Goal: Navigation & Orientation: Understand site structure

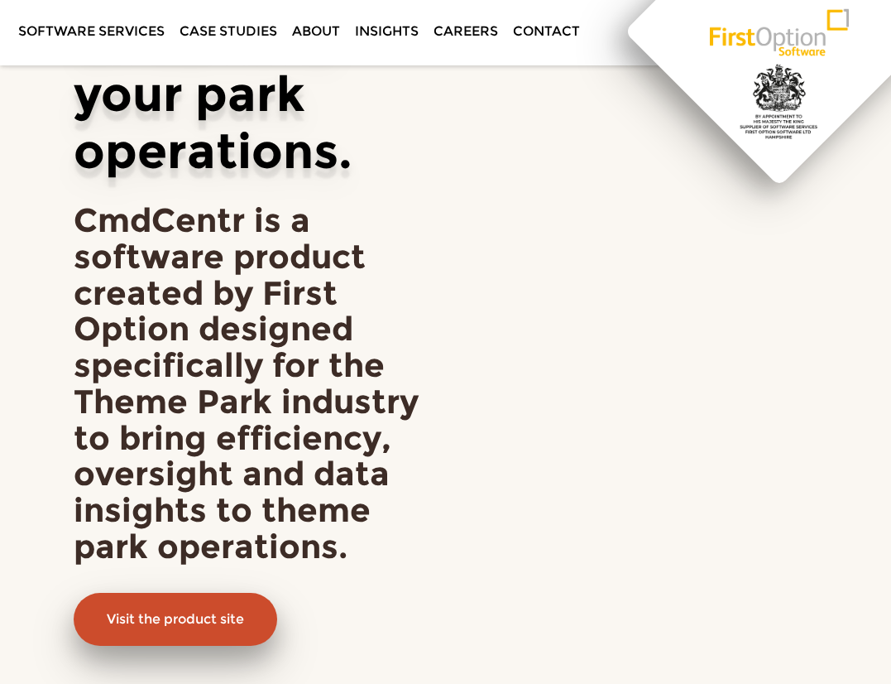
scroll to position [469, 0]
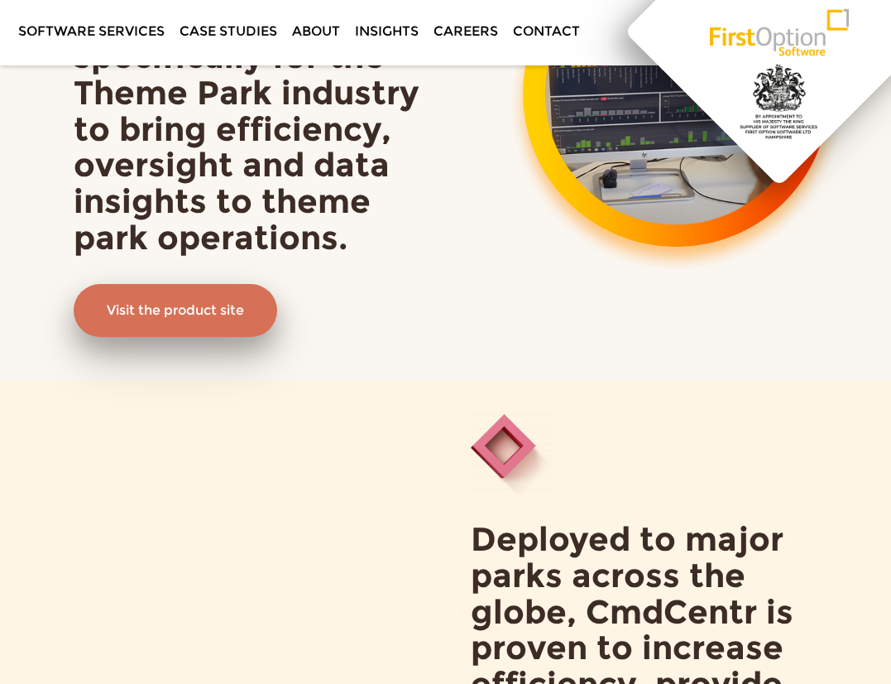
click at [207, 314] on link "Visit the product site" at bounding box center [176, 310] width 204 height 53
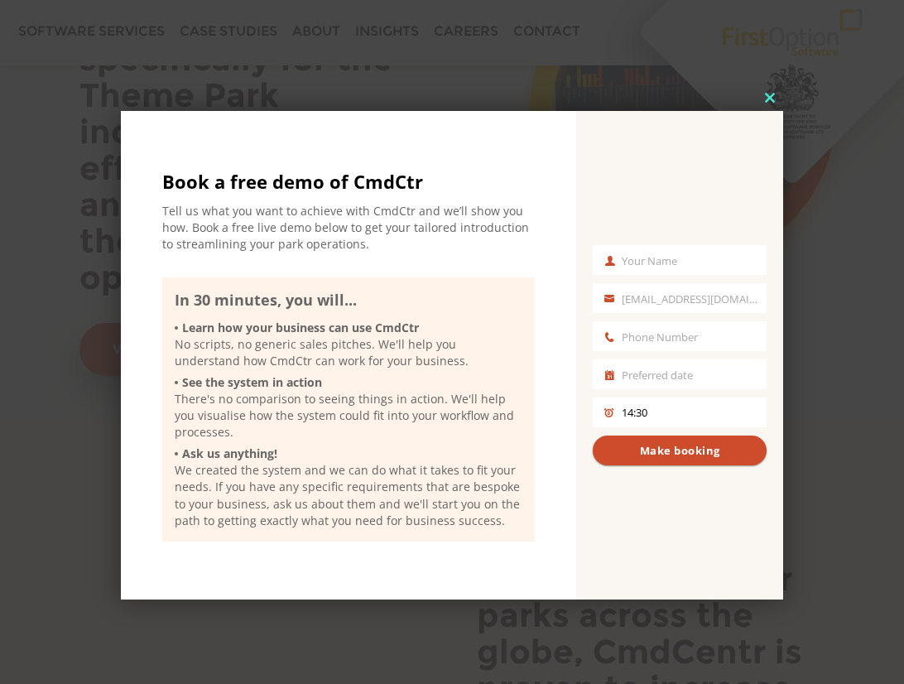
click at [776, 103] on button "Close this module" at bounding box center [770, 97] width 26 height 26
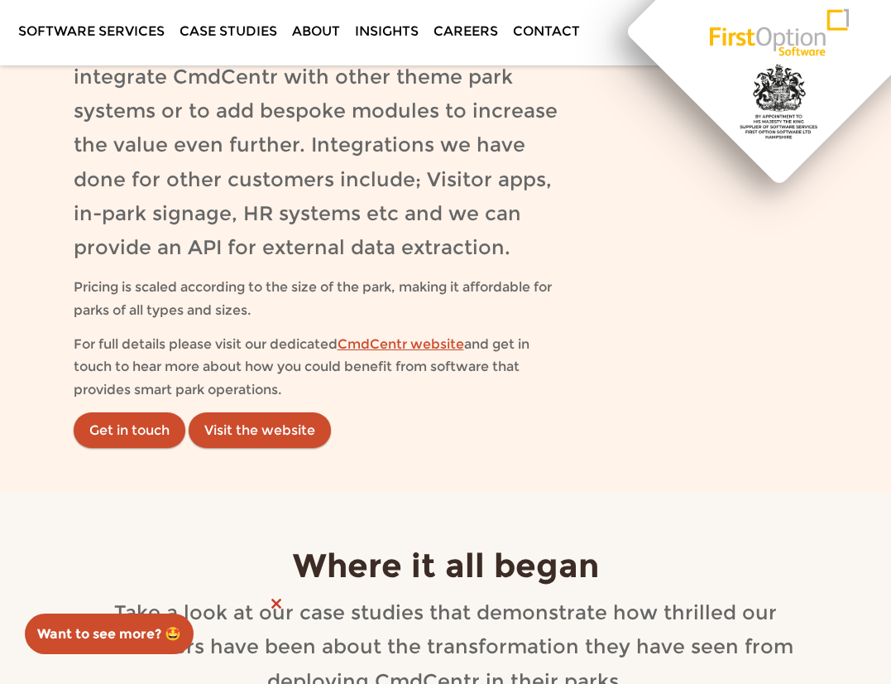
scroll to position [2478, 0]
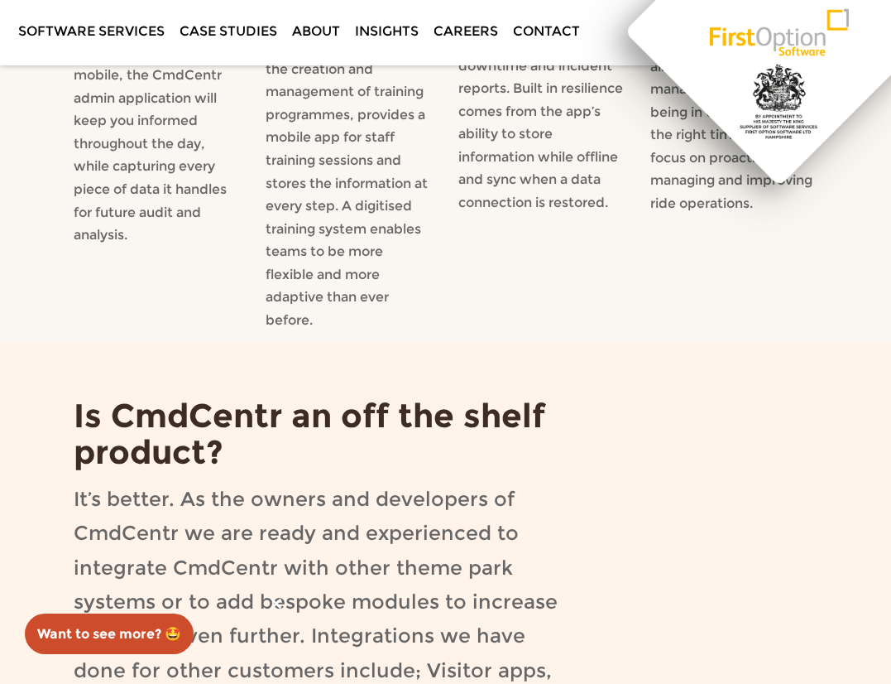
click at [459, 32] on link "Careers" at bounding box center [466, 31] width 76 height 62
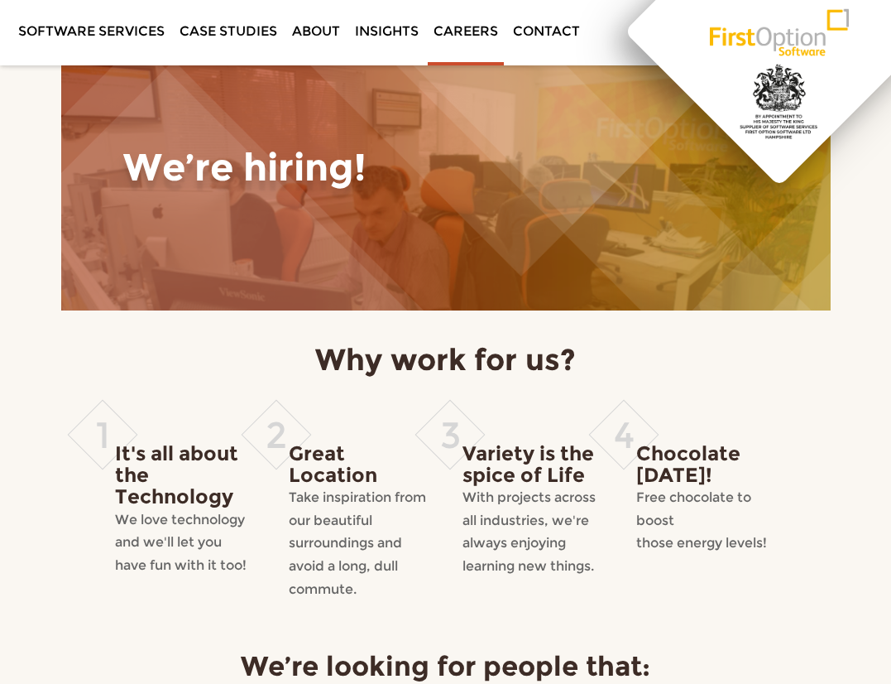
click at [767, 38] on link "First Option Software" at bounding box center [779, 31] width 199 height 62
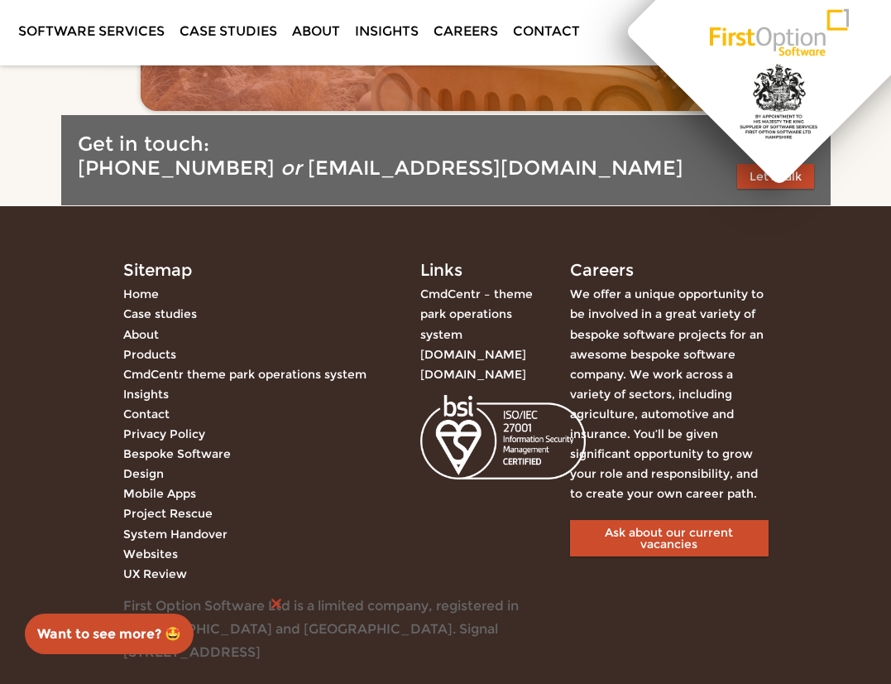
scroll to position [3918, 0]
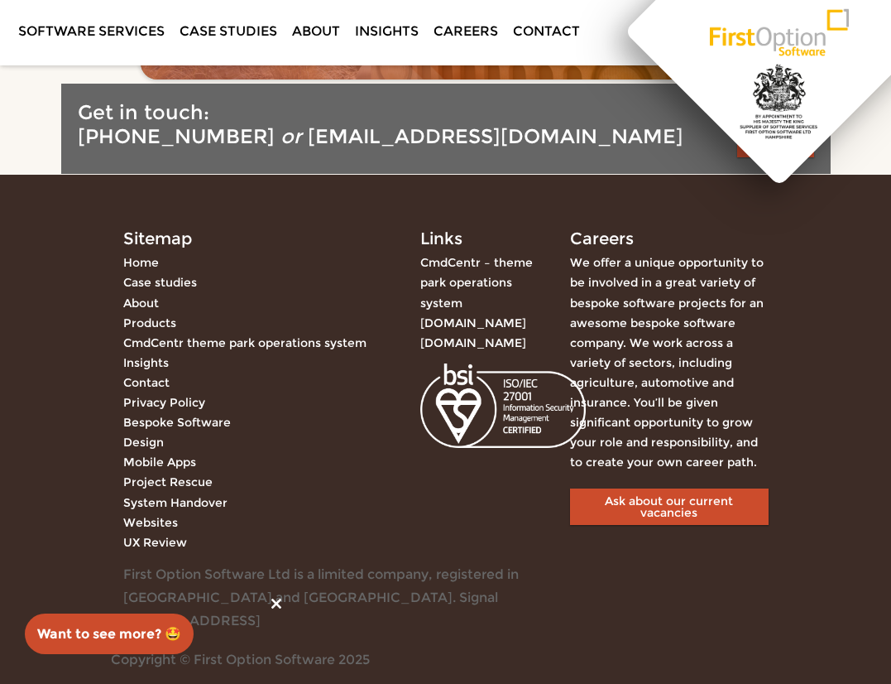
click at [298, 35] on link "About" at bounding box center [316, 31] width 60 height 62
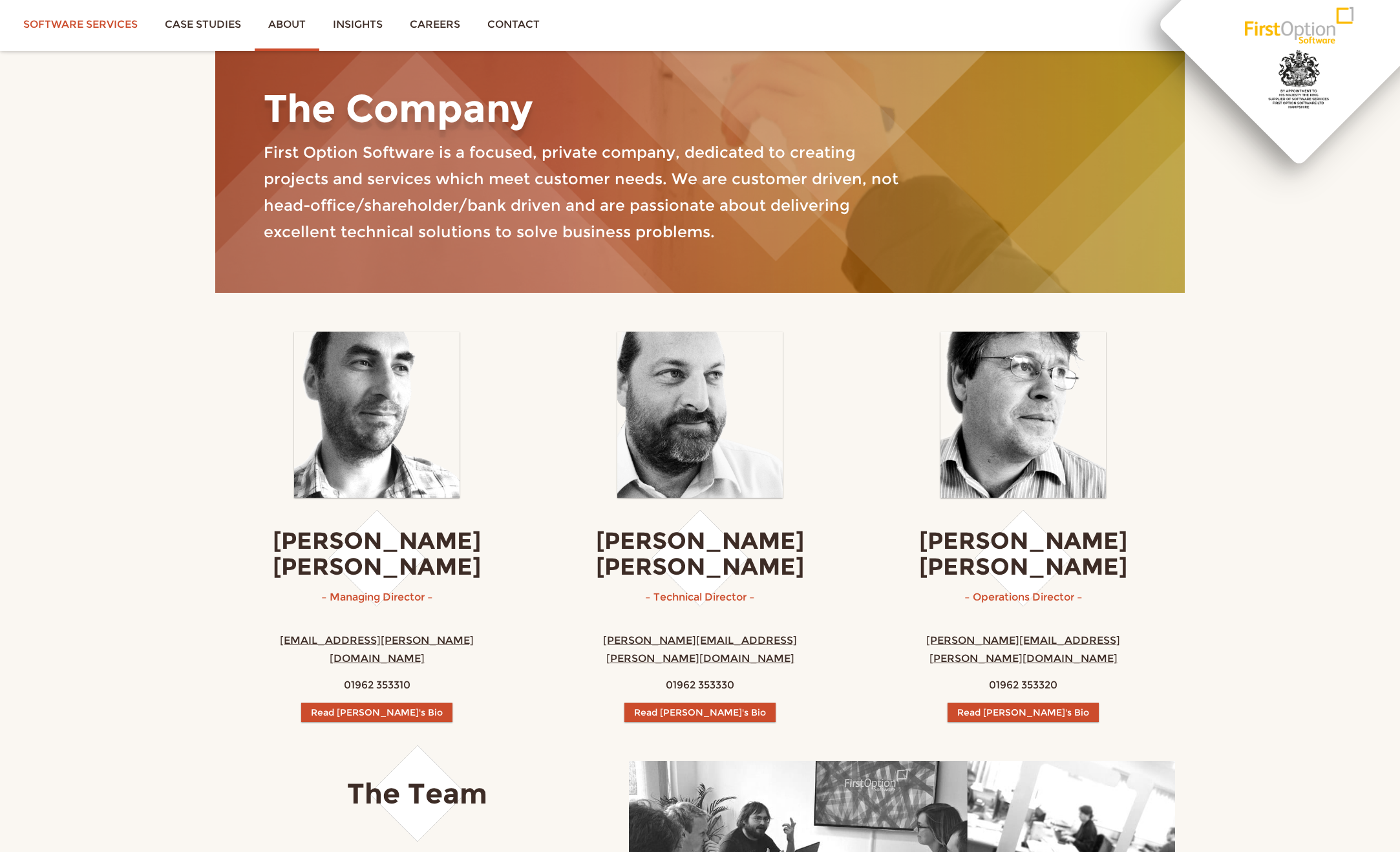
click at [99, 23] on link "Software services" at bounding box center [80, 24] width 141 height 48
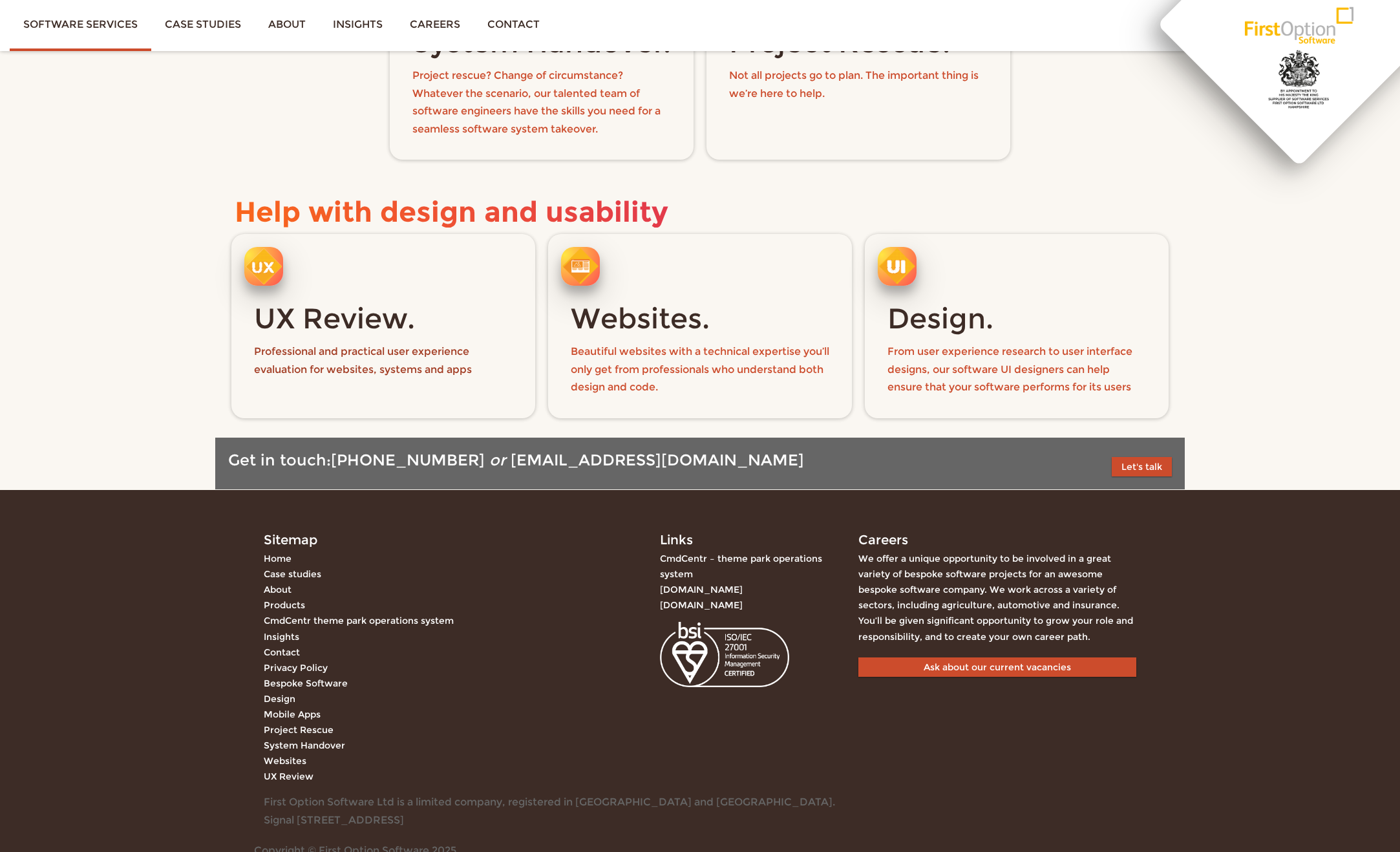
scroll to position [1736, 0]
